Goal: Information Seeking & Learning: Compare options

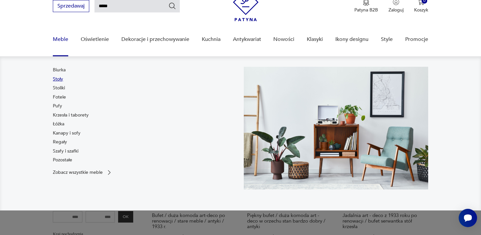
click at [55, 81] on link "Stoły" at bounding box center [58, 79] width 10 height 7
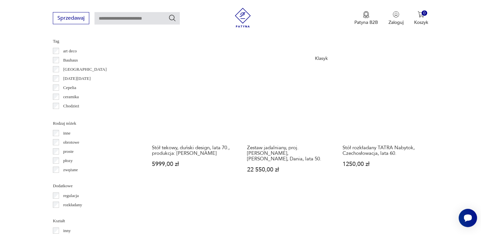
scroll to position [679, 0]
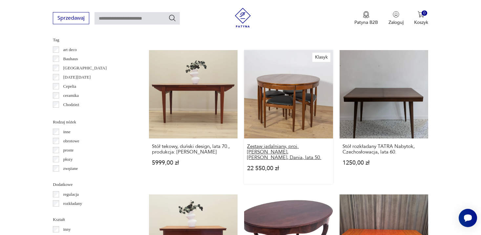
click at [295, 151] on h3 "Zestaw jadalniany, proj. [PERSON_NAME], [PERSON_NAME], Dania, lata 50." at bounding box center [288, 152] width 83 height 17
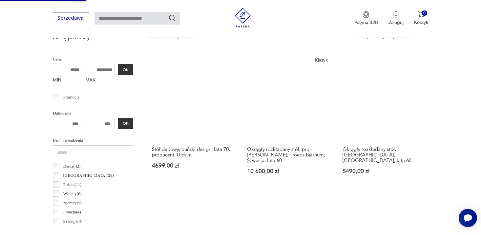
scroll to position [241, 0]
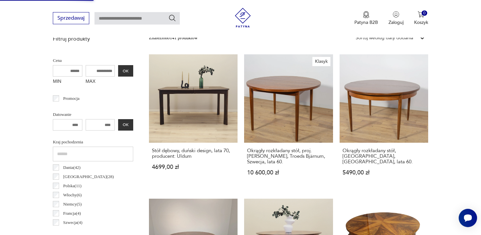
click at [98, 70] on input "MAX" at bounding box center [101, 70] width 30 height 11
type input "****"
click at [128, 69] on button "OK" at bounding box center [125, 70] width 15 height 11
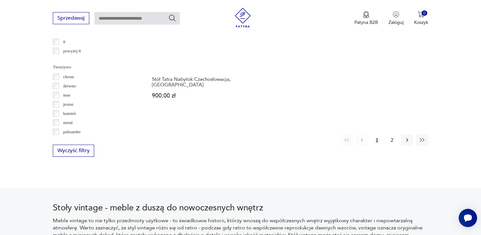
scroll to position [1052, 0]
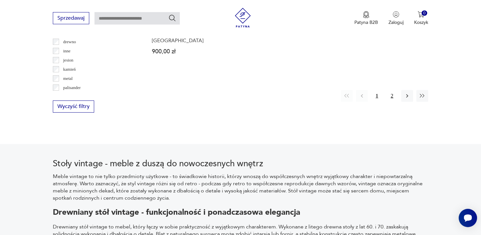
click at [391, 98] on button "2" at bounding box center [392, 96] width 12 height 12
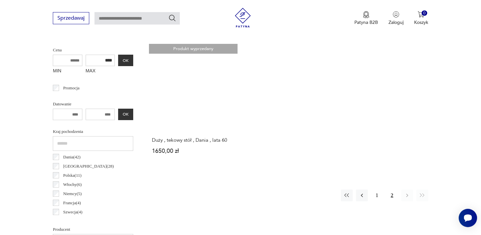
scroll to position [272, 0]
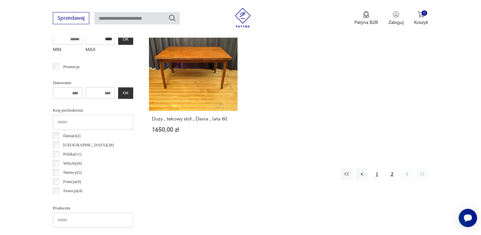
click at [379, 176] on button "1" at bounding box center [377, 175] width 12 height 12
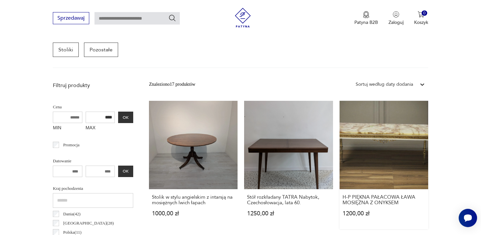
click at [374, 160] on link "H-P PIĘKNA PAŁACOWA ŁAWA MOSIĘŻNA Z ONYKSEM 1200,00 zł" at bounding box center [383, 165] width 89 height 129
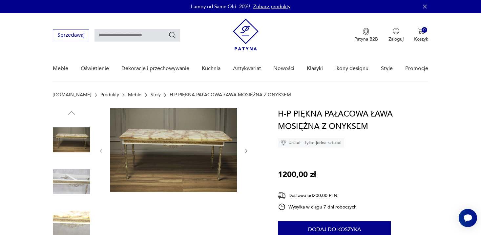
click at [248, 151] on icon "button" at bounding box center [246, 151] width 6 height 6
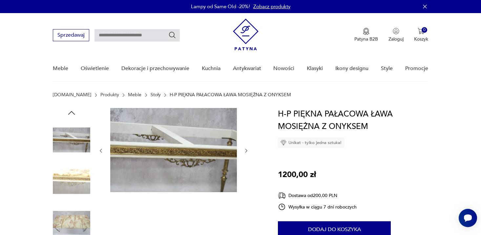
click at [248, 151] on icon "button" at bounding box center [246, 151] width 6 height 6
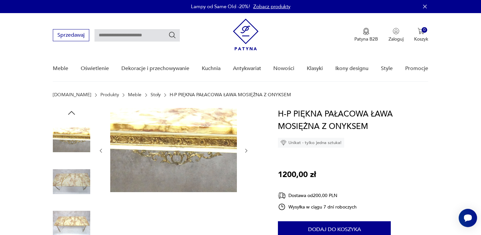
click at [248, 151] on icon "button" at bounding box center [246, 151] width 6 height 6
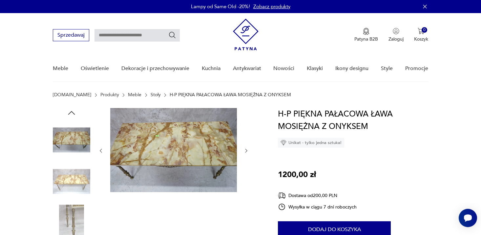
click at [248, 151] on icon "button" at bounding box center [246, 151] width 6 height 6
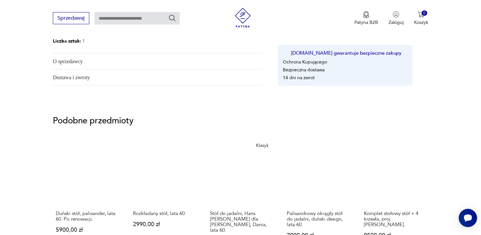
scroll to position [411, 0]
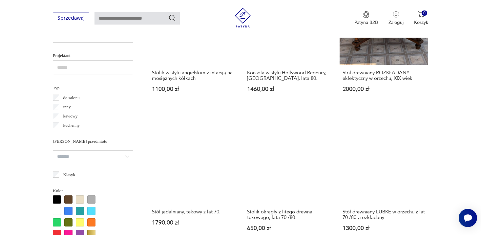
scroll to position [461, 0]
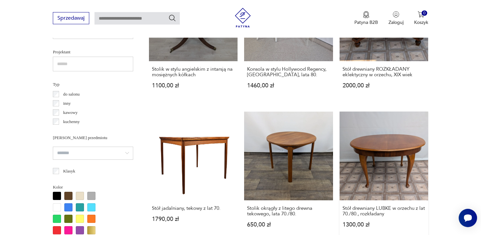
click at [381, 166] on link "Stół drewniany LUBKE w orzechu z lat 70./80., rozkładany 1300,00 zł" at bounding box center [383, 176] width 89 height 129
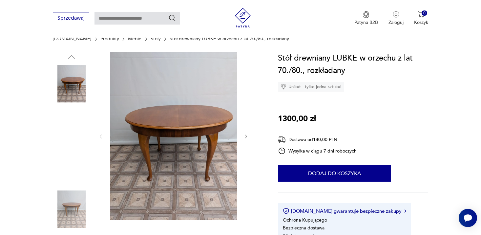
scroll to position [59, 0]
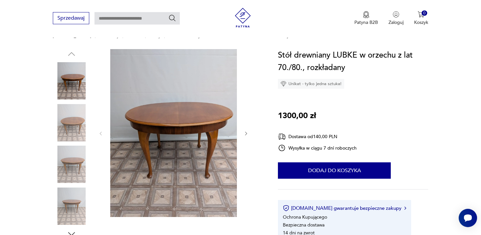
click at [76, 126] on img at bounding box center [71, 122] width 37 height 37
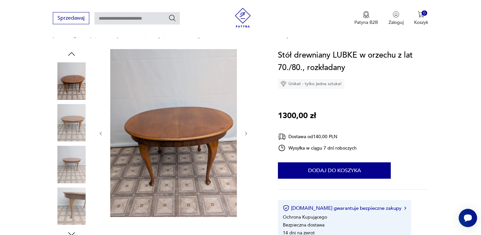
click at [243, 136] on icon "button" at bounding box center [246, 134] width 6 height 6
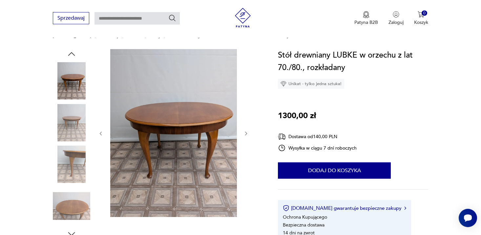
click at [243, 136] on icon "button" at bounding box center [246, 134] width 6 height 6
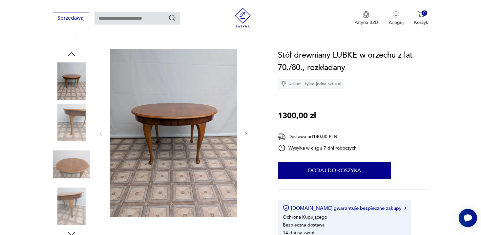
click at [244, 136] on icon "button" at bounding box center [246, 134] width 6 height 6
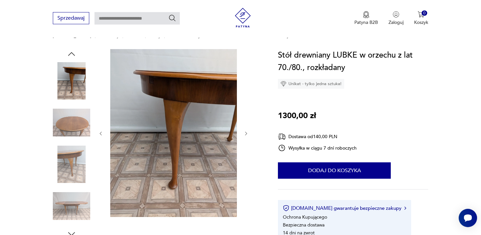
click at [244, 136] on icon "button" at bounding box center [246, 134] width 6 height 6
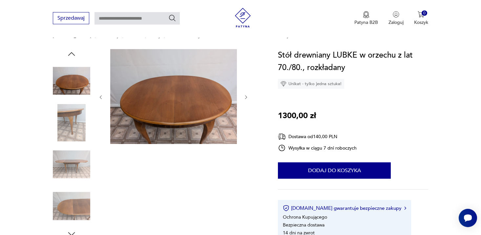
click at [244, 136] on div at bounding box center [173, 97] width 151 height 96
click at [245, 98] on icon "button" at bounding box center [246, 98] width 6 height 6
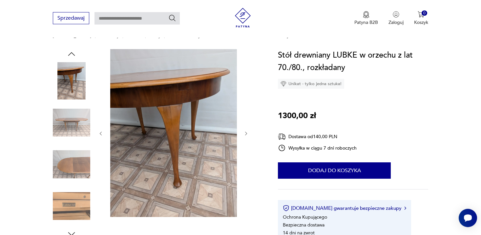
click at [249, 133] on icon "button" at bounding box center [246, 134] width 6 height 6
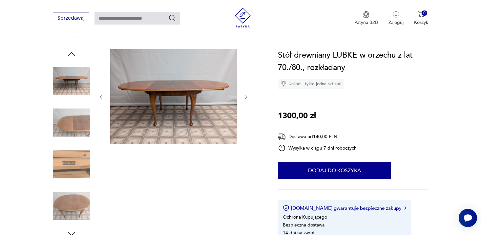
click at [244, 96] on icon "button" at bounding box center [246, 98] width 6 height 6
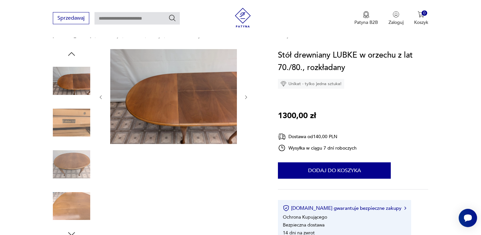
click at [244, 96] on icon "button" at bounding box center [246, 98] width 6 height 6
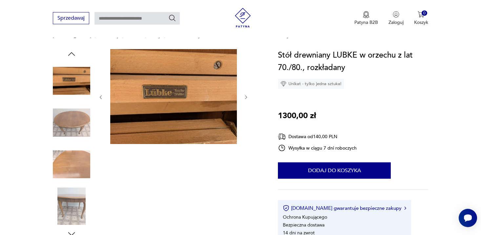
click at [219, 151] on div at bounding box center [173, 144] width 151 height 190
click at [73, 87] on img at bounding box center [71, 80] width 37 height 37
click at [70, 128] on img at bounding box center [71, 122] width 37 height 37
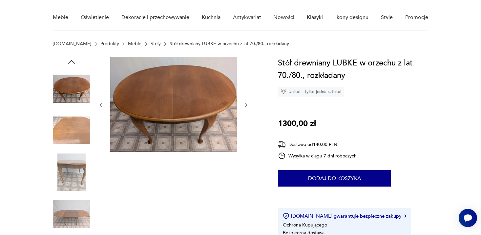
scroll to position [50, 0]
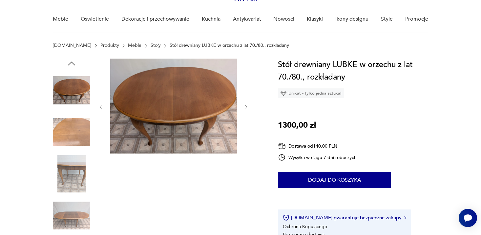
click at [247, 104] on icon "button" at bounding box center [246, 107] width 6 height 6
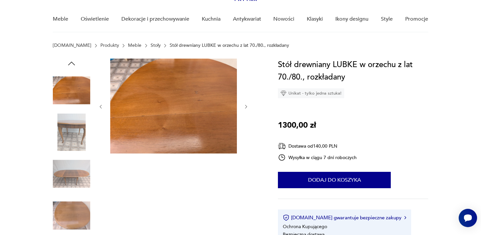
click at [247, 104] on icon "button" at bounding box center [246, 107] width 6 height 6
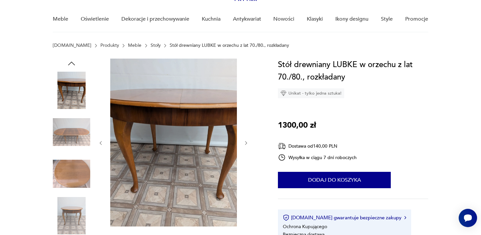
click at [247, 104] on div at bounding box center [173, 143] width 151 height 169
click at [71, 138] on img at bounding box center [71, 132] width 37 height 37
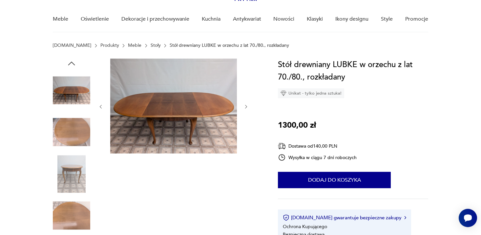
click at [72, 175] on img at bounding box center [71, 173] width 37 height 37
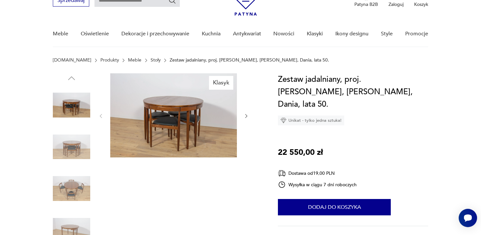
scroll to position [35, 0]
click at [74, 193] on img at bounding box center [71, 188] width 37 height 37
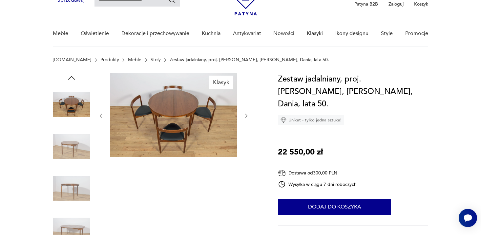
click at [246, 115] on icon "button" at bounding box center [246, 116] width 6 height 6
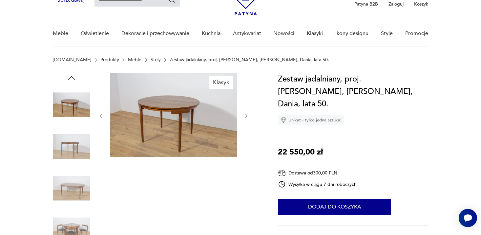
click at [246, 115] on icon "button" at bounding box center [246, 116] width 6 height 6
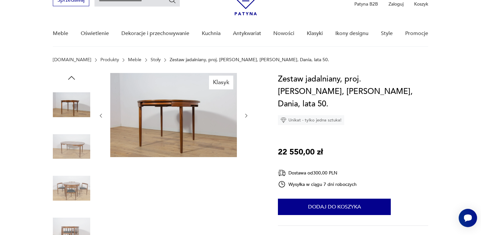
click at [246, 115] on icon "button" at bounding box center [246, 116] width 6 height 6
